Goal: Information Seeking & Learning: Learn about a topic

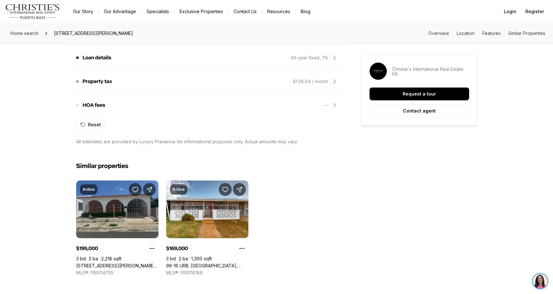
scroll to position [642, 0]
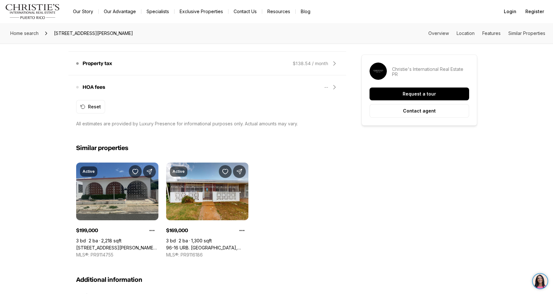
click at [127, 245] on link "[STREET_ADDRESS][PERSON_NAME][PERSON_NAME]" at bounding box center [117, 248] width 82 height 6
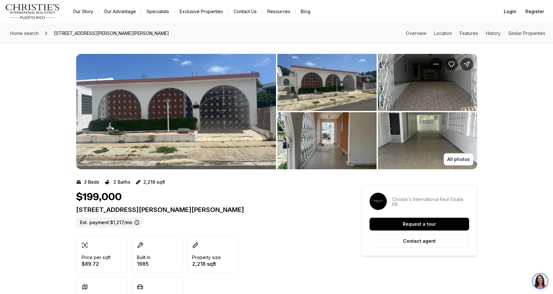
click at [170, 115] on img "View image gallery" at bounding box center [176, 112] width 200 height 116
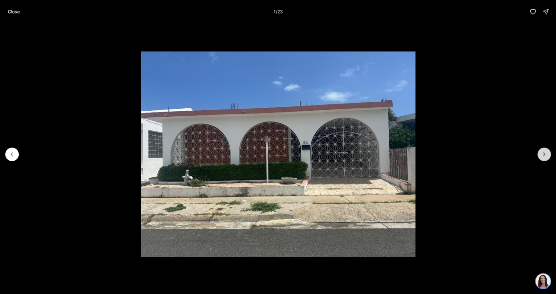
click at [544, 152] on icon "Next slide" at bounding box center [544, 154] width 6 height 6
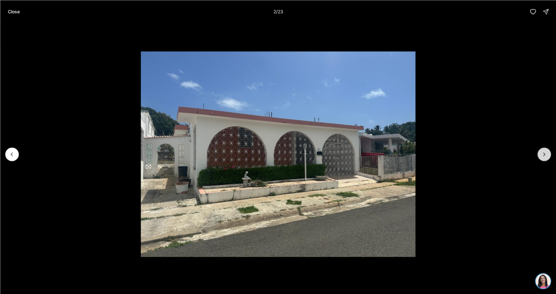
click at [544, 152] on icon "Next slide" at bounding box center [544, 154] width 6 height 6
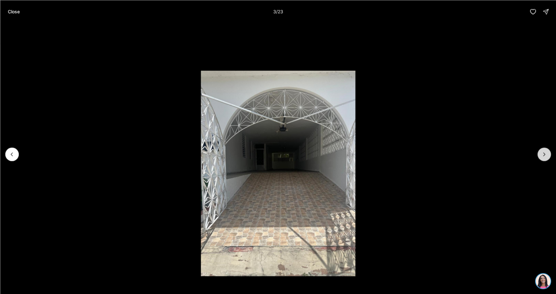
click at [544, 152] on icon "Next slide" at bounding box center [544, 154] width 6 height 6
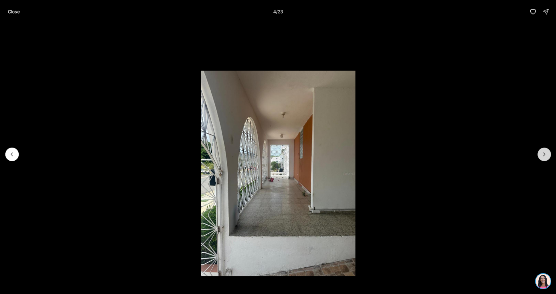
click at [544, 152] on icon "Next slide" at bounding box center [544, 154] width 6 height 6
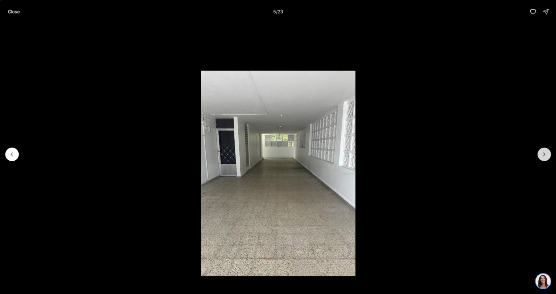
click at [544, 152] on icon "Next slide" at bounding box center [544, 154] width 6 height 6
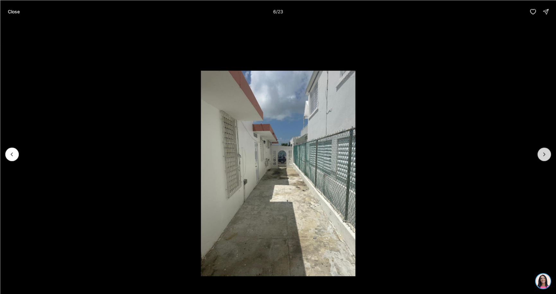
click at [544, 152] on icon "Next slide" at bounding box center [544, 154] width 6 height 6
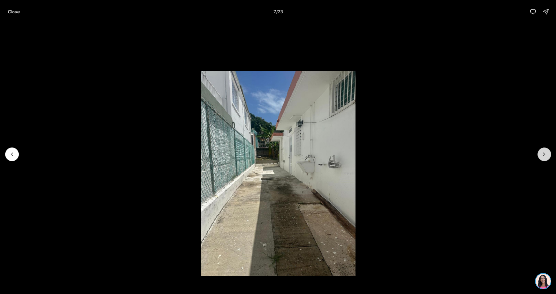
click at [544, 152] on icon "Next slide" at bounding box center [544, 154] width 6 height 6
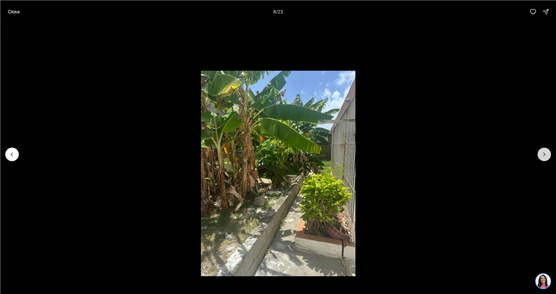
click at [544, 152] on icon "Next slide" at bounding box center [544, 154] width 6 height 6
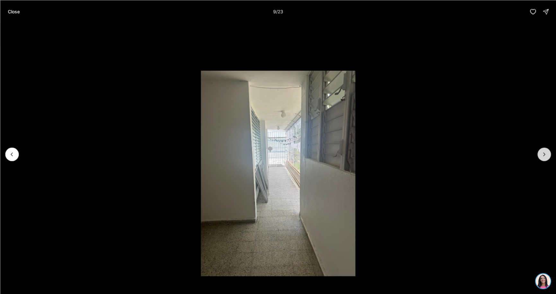
click at [544, 152] on icon "Next slide" at bounding box center [544, 154] width 6 height 6
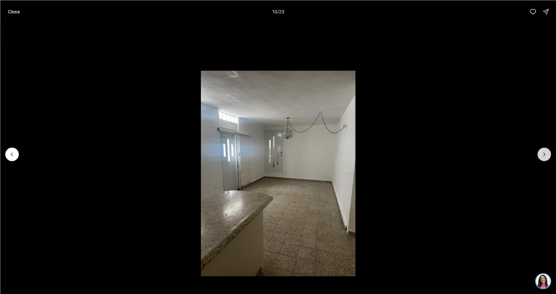
click at [544, 152] on icon "Next slide" at bounding box center [544, 154] width 6 height 6
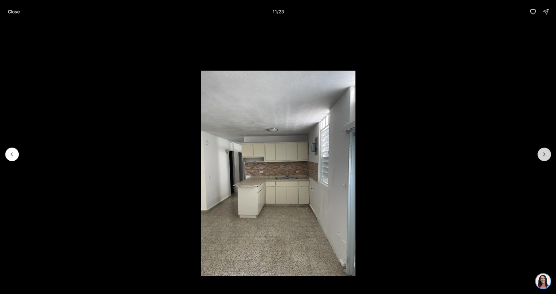
click at [544, 152] on icon "Next slide" at bounding box center [544, 154] width 6 height 6
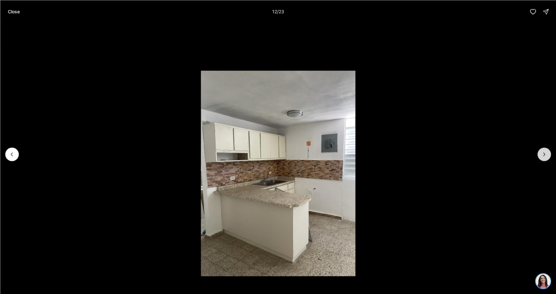
click at [544, 152] on icon "Next slide" at bounding box center [544, 154] width 6 height 6
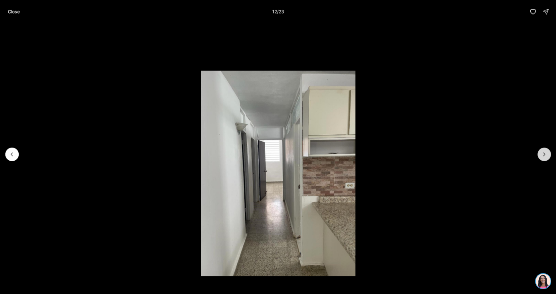
click at [544, 152] on icon "Next slide" at bounding box center [544, 154] width 6 height 6
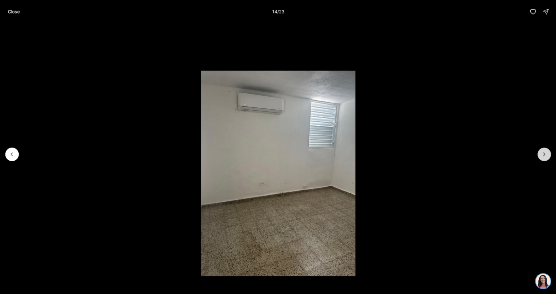
click at [544, 152] on icon "Next slide" at bounding box center [544, 154] width 6 height 6
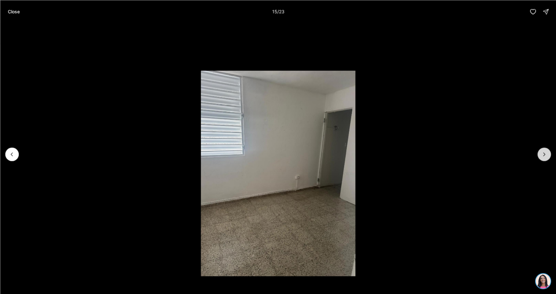
click at [544, 153] on icon "Next slide" at bounding box center [544, 154] width 6 height 6
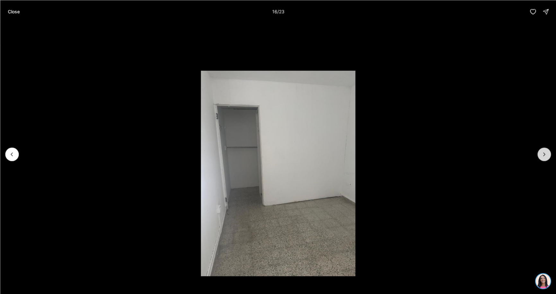
click at [544, 154] on icon "Next slide" at bounding box center [544, 154] width 6 height 6
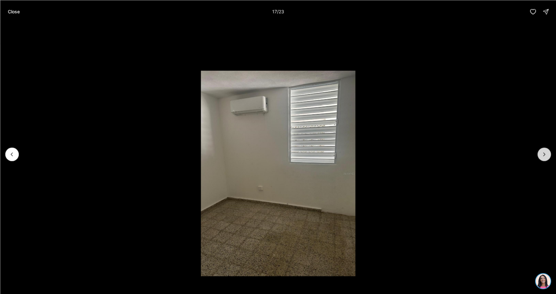
click at [544, 154] on icon "Next slide" at bounding box center [544, 154] width 6 height 6
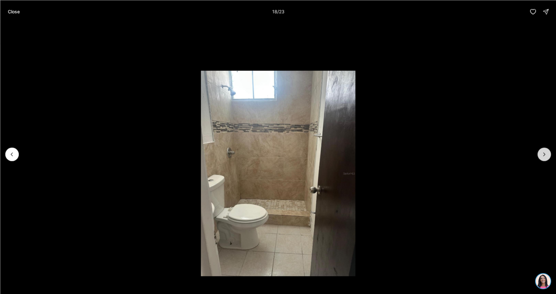
click at [544, 154] on icon "Next slide" at bounding box center [544, 154] width 6 height 6
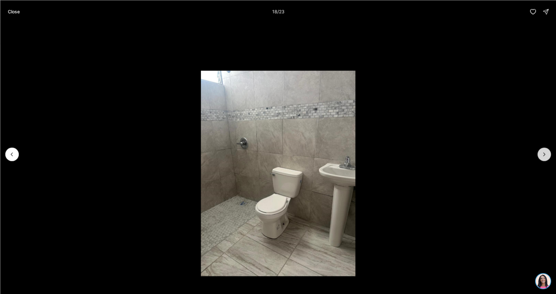
click at [544, 154] on icon "Next slide" at bounding box center [544, 154] width 6 height 6
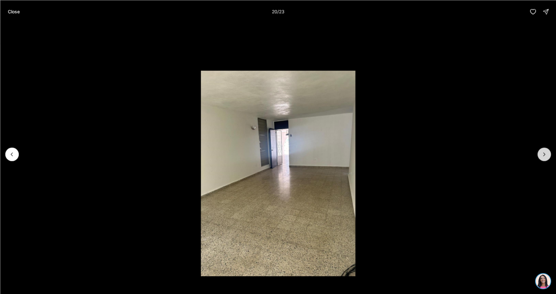
click at [544, 154] on icon "Next slide" at bounding box center [544, 154] width 6 height 6
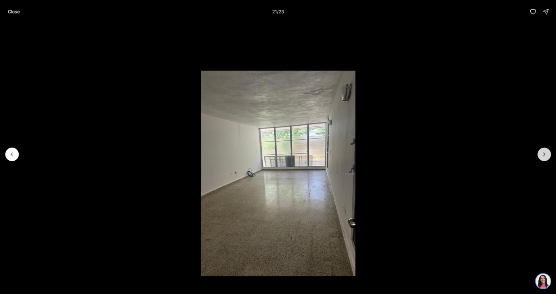
click at [544, 154] on icon "Next slide" at bounding box center [544, 154] width 6 height 6
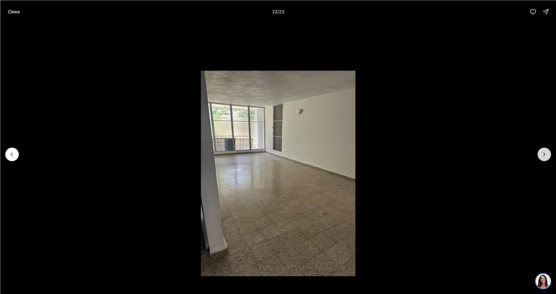
click at [544, 154] on icon "Next slide" at bounding box center [544, 154] width 6 height 6
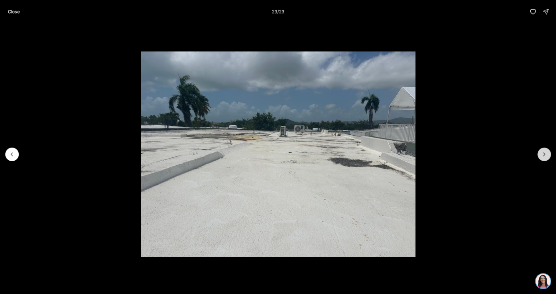
click at [544, 154] on div at bounding box center [543, 154] width 13 height 13
click at [14, 12] on p "Close" at bounding box center [14, 11] width 12 height 5
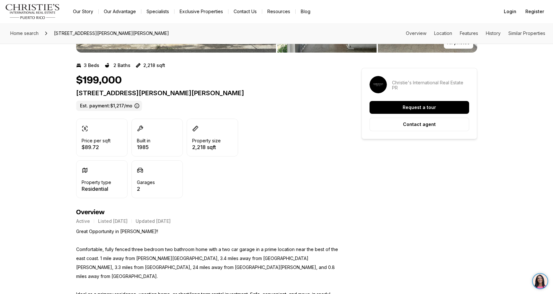
scroll to position [96, 0]
